Goal: Task Accomplishment & Management: Manage account settings

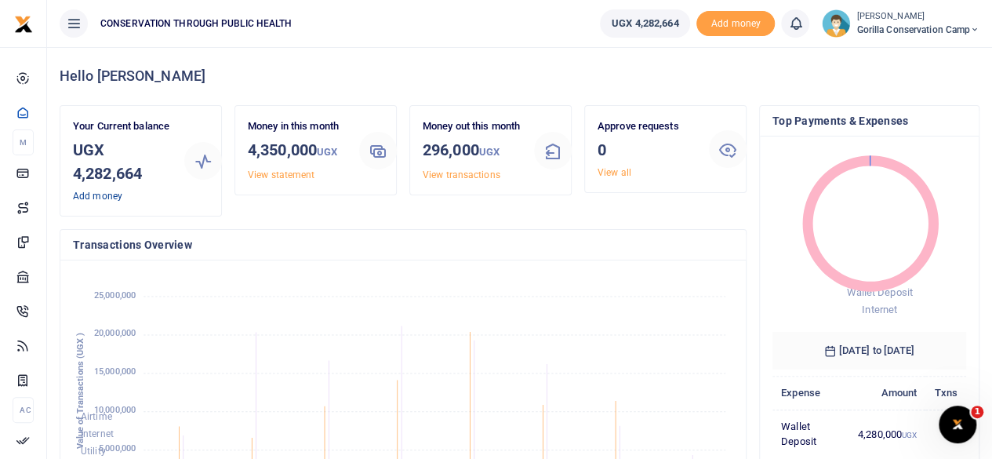
click at [110, 198] on link "Add money" at bounding box center [97, 196] width 49 height 11
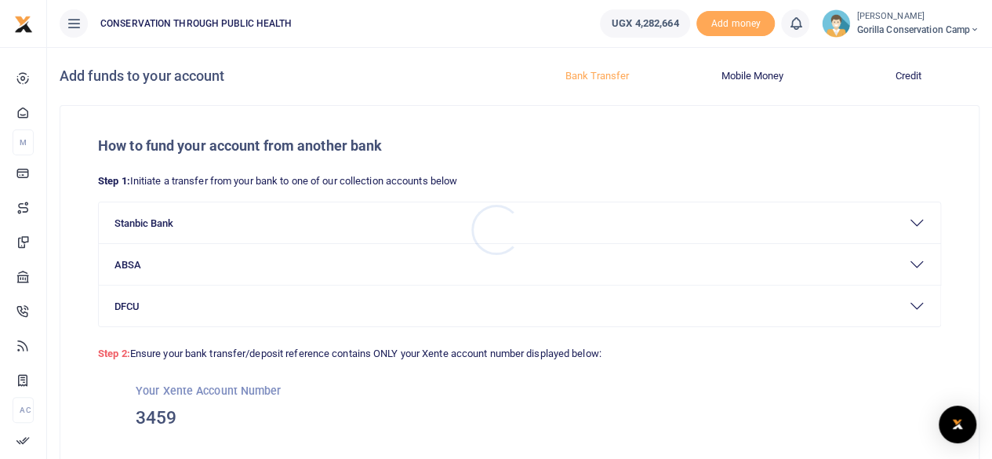
click at [880, 27] on div at bounding box center [496, 229] width 992 height 459
click at [886, 28] on span "Gorilla Conservation Camp" at bounding box center [917, 30] width 123 height 14
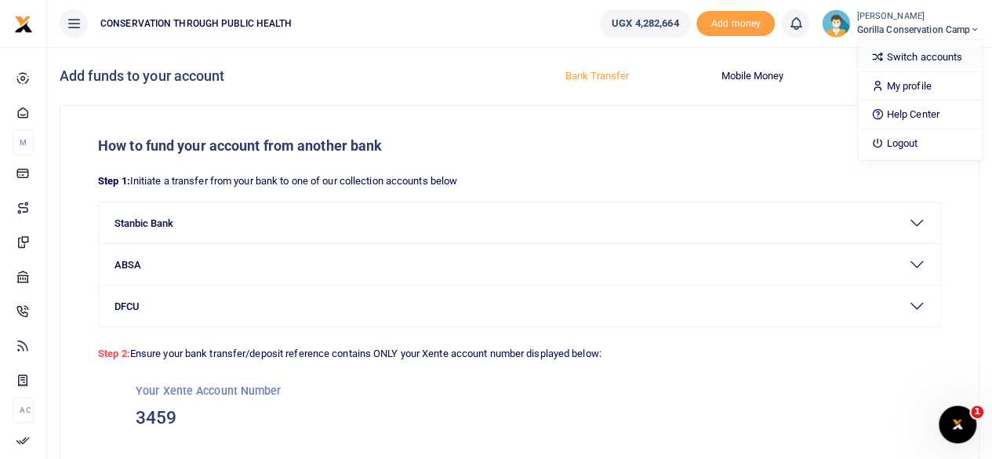
click at [888, 55] on link "Switch accounts" at bounding box center [920, 57] width 124 height 22
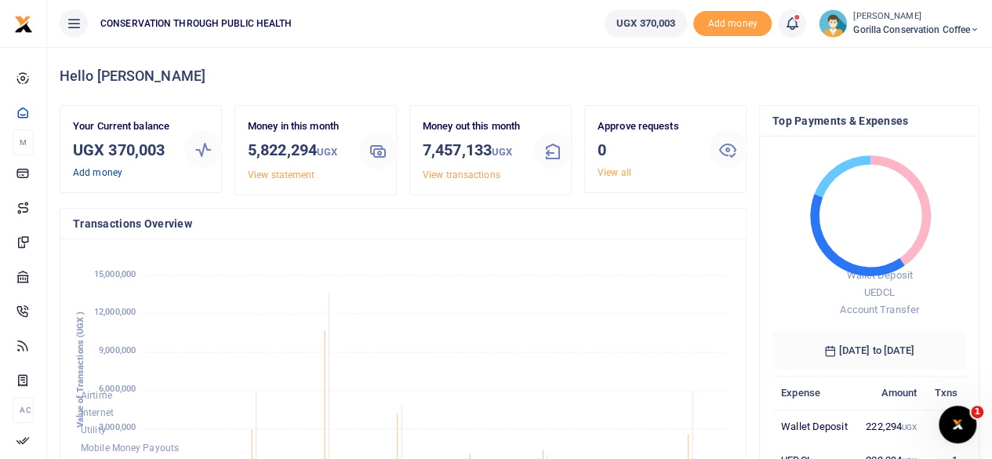
click at [97, 173] on link "Add money" at bounding box center [97, 172] width 49 height 11
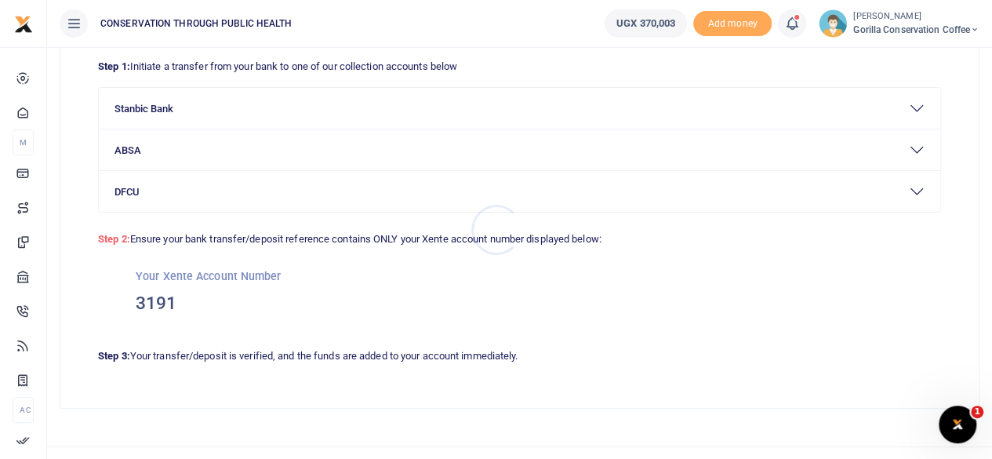
scroll to position [141, 0]
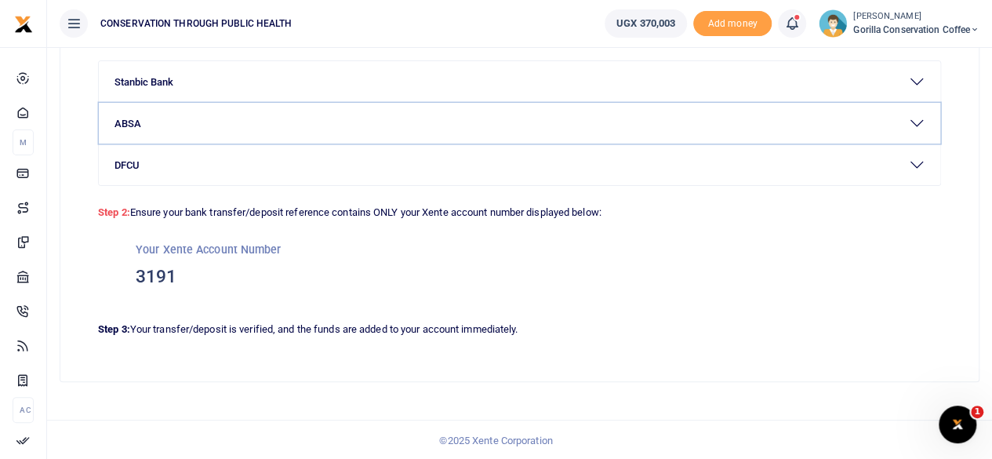
click at [283, 136] on button "ABSA" at bounding box center [519, 123] width 841 height 41
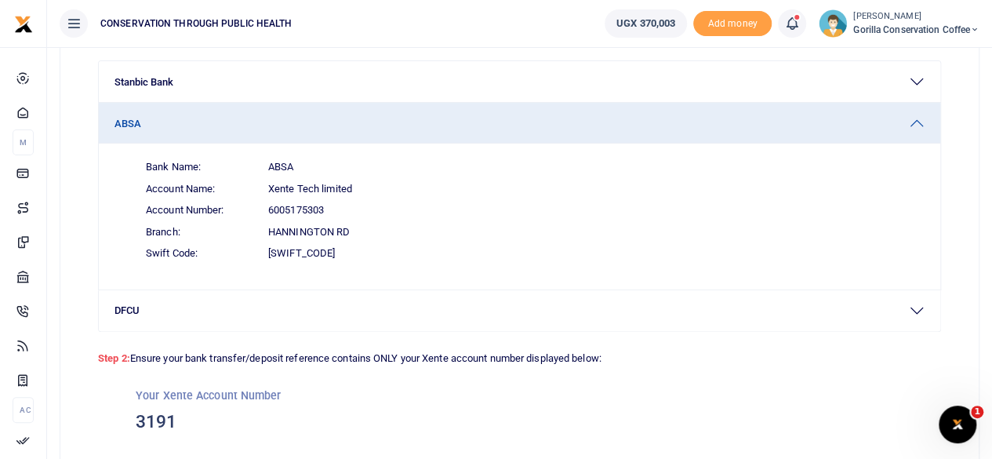
click at [268, 206] on span "6005175303" at bounding box center [296, 210] width 56 height 16
drag, startPoint x: 267, startPoint y: 209, endPoint x: 337, endPoint y: 212, distance: 69.9
click at [337, 212] on span "Account Number: 6005175303" at bounding box center [528, 210] width 791 height 22
copy span "6005175303"
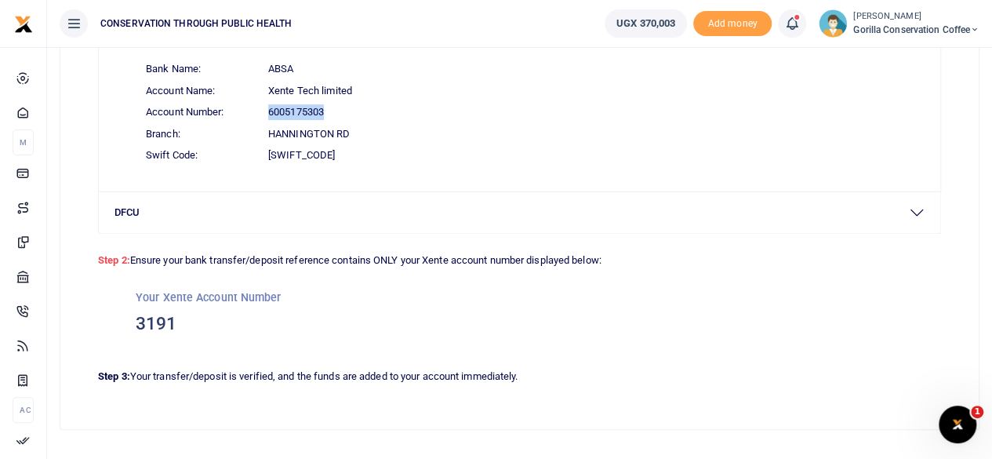
scroll to position [208, 0]
